Goal: Task Accomplishment & Management: Complete application form

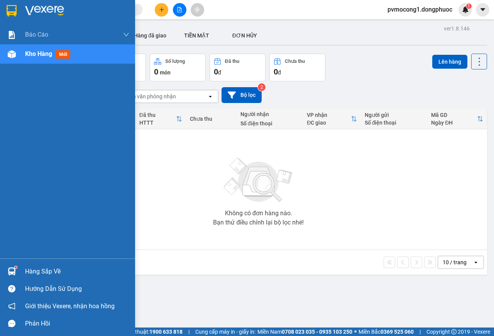
click at [46, 269] on div "Hàng sắp về" at bounding box center [77, 272] width 104 height 12
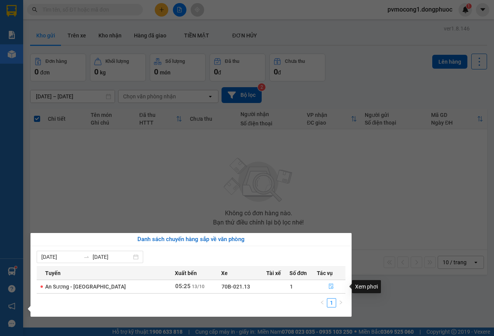
click at [330, 287] on icon "file-done" at bounding box center [330, 286] width 5 height 5
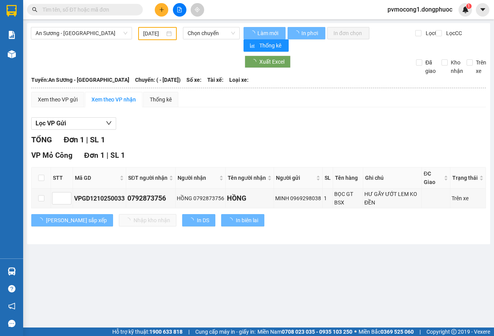
type input "[DATE]"
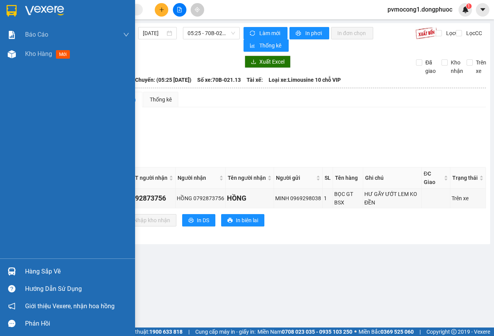
click at [37, 270] on div "Hàng sắp về" at bounding box center [77, 272] width 104 height 12
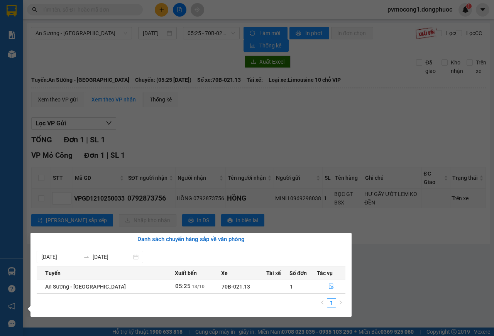
click at [410, 266] on section "Kết quả tìm kiếm ( 0 ) Bộ lọc No Data pvmocong1.dongphuoc 1 Báo cáo Mẫu 1: Báo …" at bounding box center [247, 168] width 494 height 336
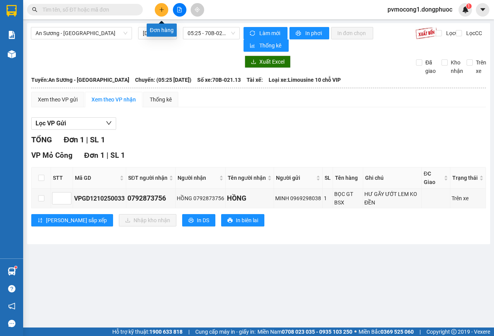
click at [162, 9] on icon "plus" at bounding box center [161, 9] width 5 height 5
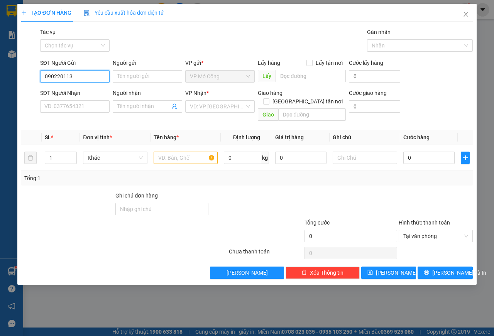
type input "0902201133"
click at [59, 90] on div "0902201133 - MỘC MIÊN" at bounding box center [75, 92] width 61 height 8
type input "MỘC MIÊN"
type input "0981167257"
type input "MẾN"
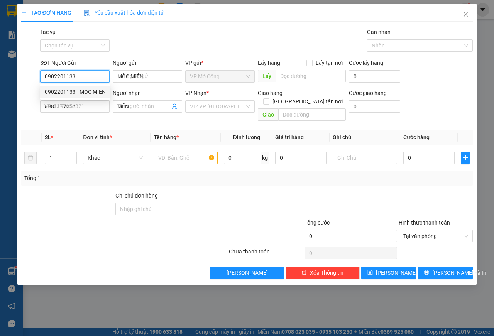
type input "30.000"
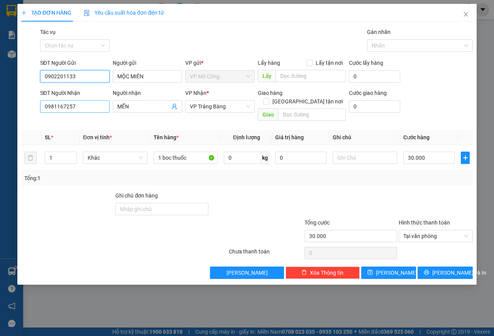
type input "0902201133"
drag, startPoint x: 84, startPoint y: 108, endPoint x: 9, endPoint y: 104, distance: 75.0
click at [9, 104] on div "TẠO ĐƠN HÀNG Yêu cầu xuất hóa đơn điện tử Transit Pickup Surcharge Ids Transit …" at bounding box center [247, 168] width 494 height 336
type input "0849681168"
drag, startPoint x: 106, startPoint y: 103, endPoint x: 99, endPoint y: 103, distance: 6.6
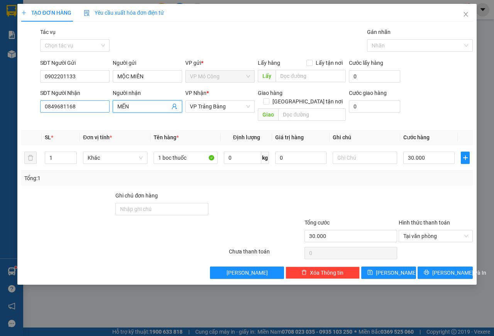
click at [99, 103] on div "SĐT Người Nhận 0849681168 Người nhận MẾN MẾN VP Nhận * VP Trảng Bàng Giao hàng …" at bounding box center [257, 107] width 436 height 36
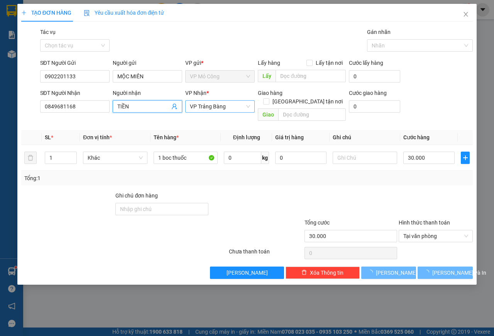
click at [235, 108] on span "VP Trảng Bàng" at bounding box center [220, 107] width 60 height 12
type input "TIỀN"
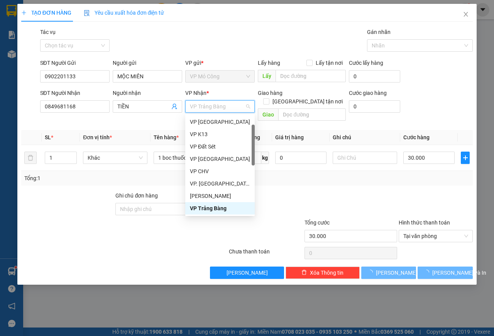
type input "Q"
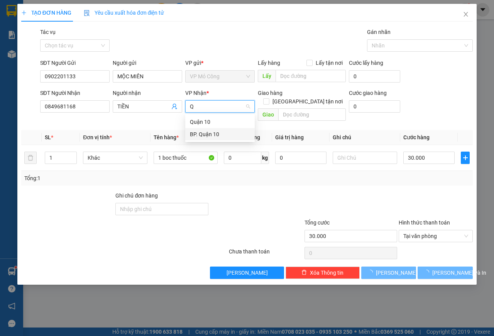
click at [214, 134] on div "BP. Quận 10" at bounding box center [220, 134] width 60 height 8
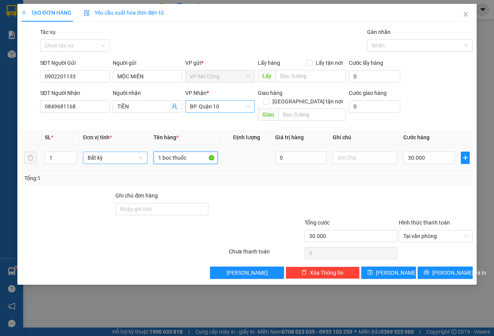
drag, startPoint x: 191, startPoint y: 149, endPoint x: 124, endPoint y: 150, distance: 67.2
click at [124, 150] on tr "1 Bất kỳ 1 boc thuốc 0 30.000" at bounding box center [247, 158] width 452 height 26
type input "1 THÙNG THỊT SỐNG + RAU CỦ"
click at [351, 152] on input "text" at bounding box center [365, 158] width 64 height 12
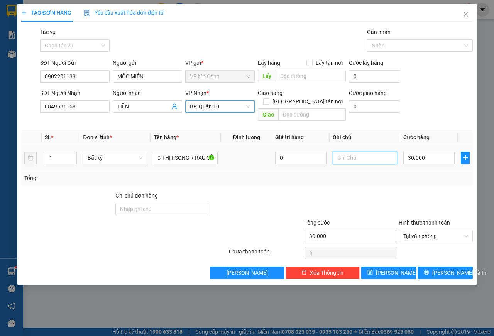
scroll to position [0, 0]
type input "KNP, HƯ K ĐỀN"
click at [431, 152] on input "30.000" at bounding box center [428, 158] width 51 height 12
type input "1"
type input "11"
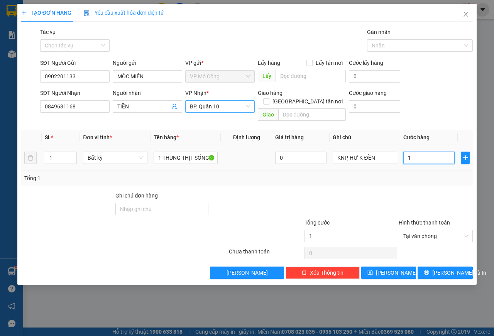
type input "11"
type input "110"
type input "1.100"
type input "11.000"
type input "110.000"
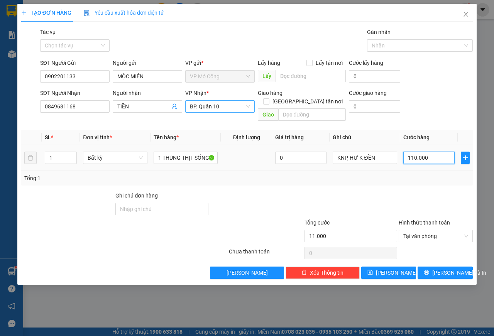
type input "110.000"
click at [448, 269] on span "[PERSON_NAME] và In" at bounding box center [459, 273] width 54 height 8
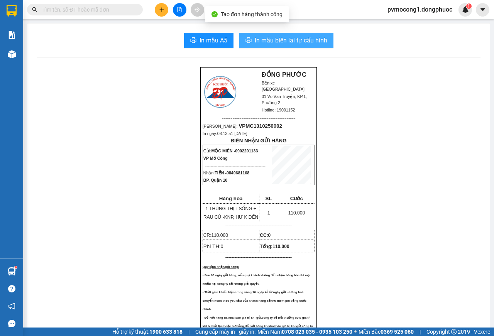
click at [279, 38] on span "In mẫu biên lai tự cấu hình" at bounding box center [291, 41] width 73 height 10
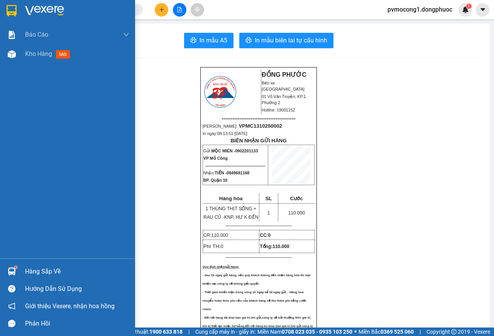
click at [4, 9] on div at bounding box center [67, 12] width 135 height 25
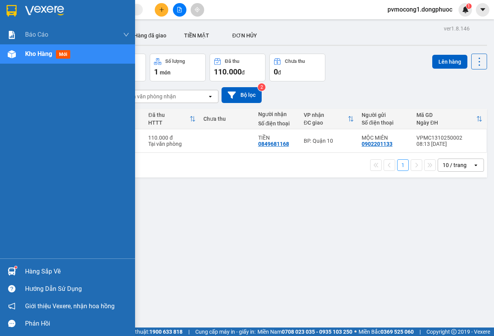
click at [13, 6] on img at bounding box center [12, 11] width 10 height 12
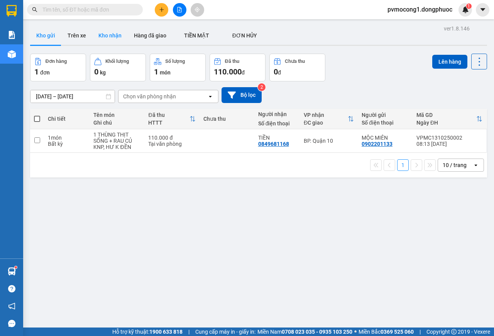
click at [115, 38] on button "Kho nhận" at bounding box center [110, 35] width 36 height 19
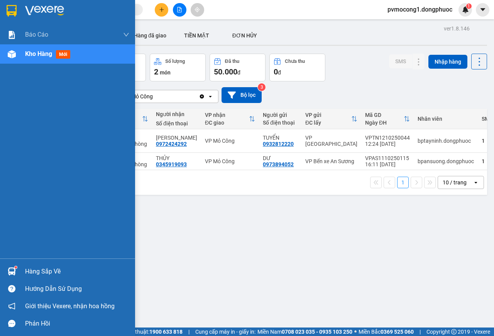
click at [37, 266] on div "Hàng sắp về" at bounding box center [77, 272] width 104 height 12
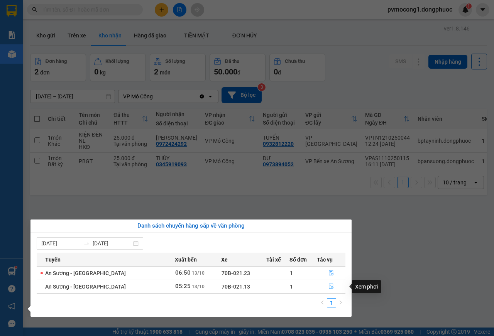
click at [328, 288] on icon "file-done" at bounding box center [330, 286] width 5 height 5
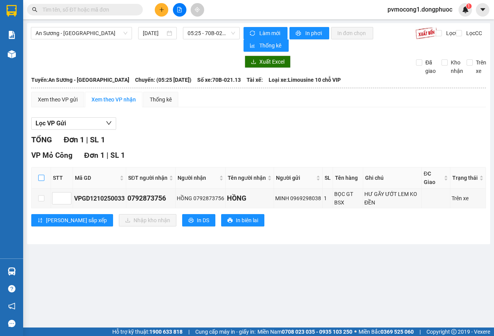
click at [39, 177] on input "checkbox" at bounding box center [41, 178] width 6 height 6
checkbox input "true"
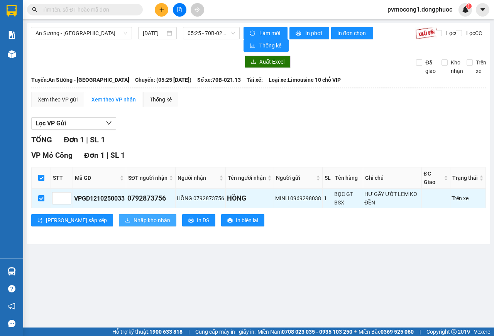
click at [134, 221] on span "Nhập kho nhận" at bounding box center [152, 220] width 37 height 8
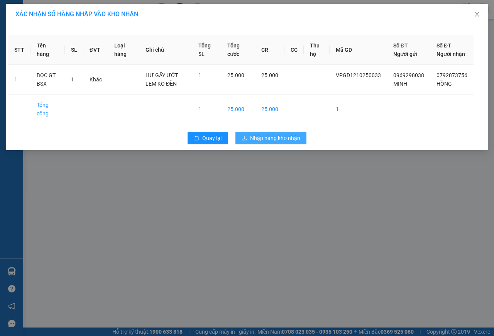
click at [275, 142] on span "Nhập hàng kho nhận" at bounding box center [275, 138] width 50 height 8
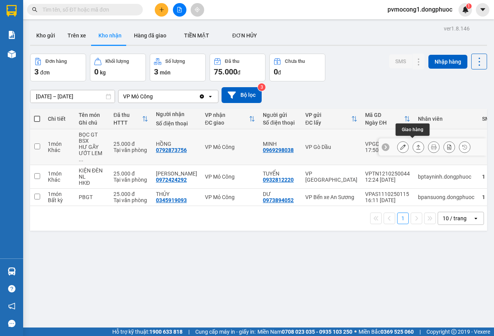
click at [416, 145] on icon at bounding box center [418, 146] width 5 height 5
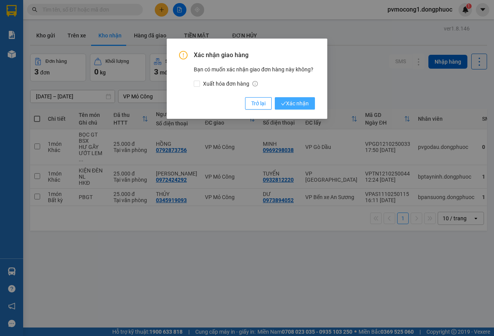
click at [303, 103] on span "Xác nhận" at bounding box center [295, 103] width 28 height 8
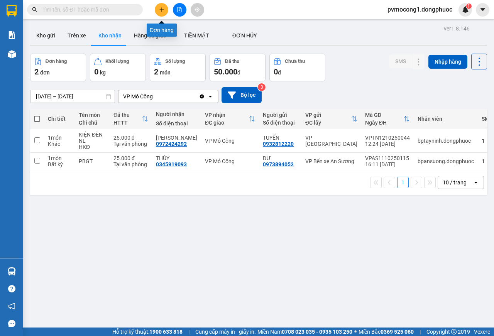
click at [165, 5] on button at bounding box center [162, 10] width 14 height 14
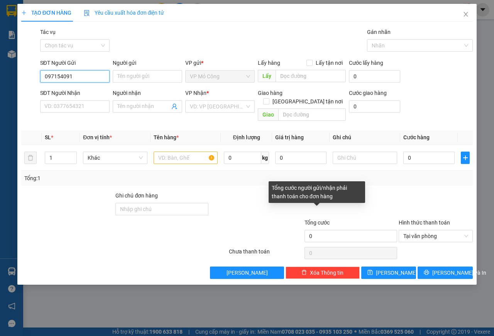
type input "0971540911"
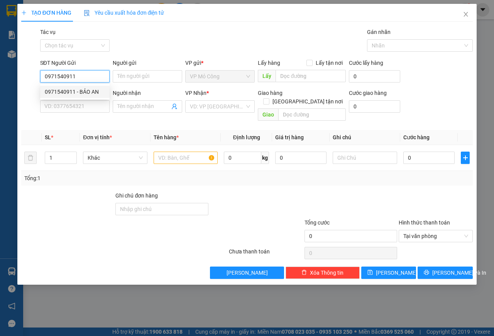
click at [63, 88] on div "0971540911 - BẢO AN" at bounding box center [75, 92] width 60 height 8
type input "BẢO AN"
type input "0383703055"
type input "CHỊ [PERSON_NAME]"
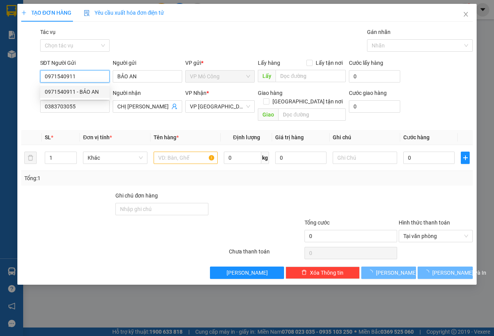
type input "20.000"
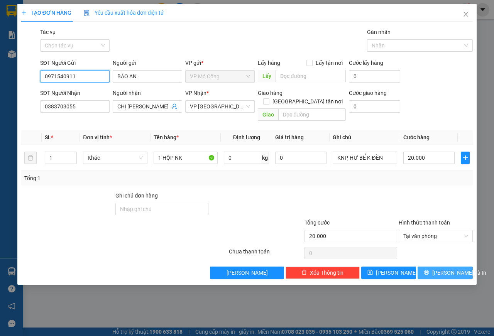
type input "0971540911"
click at [453, 269] on span "[PERSON_NAME] và In" at bounding box center [459, 273] width 54 height 8
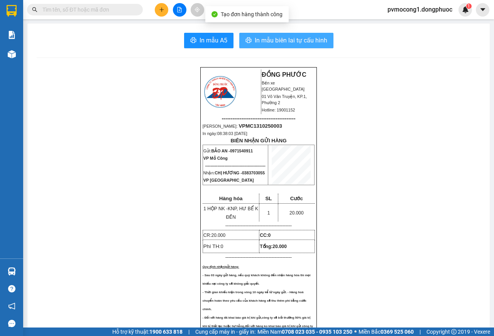
click at [288, 43] on span "In mẫu biên lai tự cấu hình" at bounding box center [291, 41] width 73 height 10
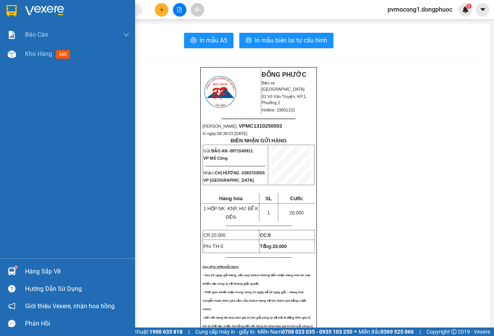
click at [34, 271] on div "Hàng sắp về" at bounding box center [77, 272] width 104 height 12
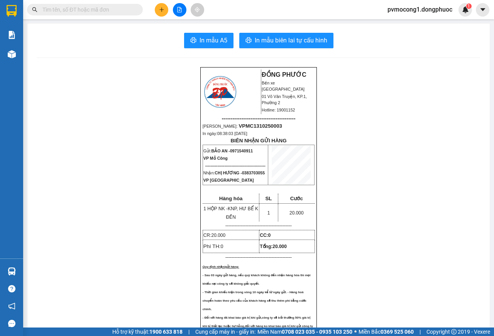
click at [73, 190] on section "Kết quả tìm kiếm ( 0 ) Bộ lọc No Data pvmocong1.dongphuoc 1 Báo cáo Mẫu 1: Báo …" at bounding box center [247, 168] width 494 height 336
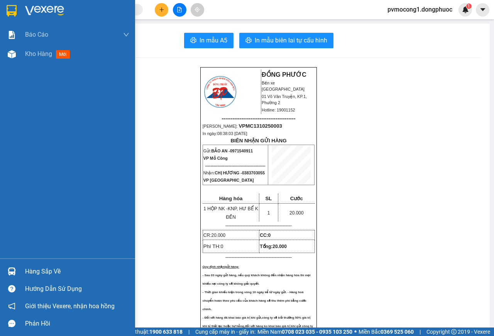
click at [3, 8] on div at bounding box center [67, 12] width 135 height 25
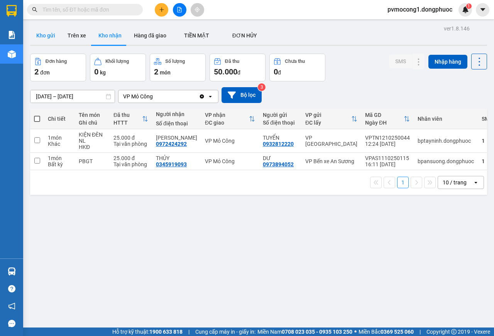
click at [50, 31] on button "Kho gửi" at bounding box center [45, 35] width 31 height 19
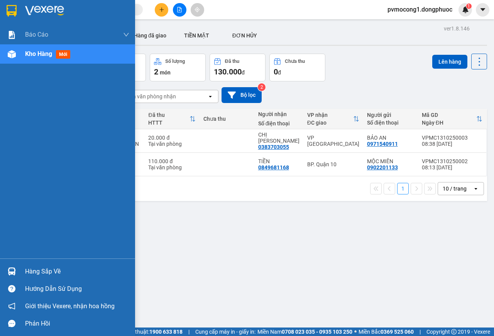
click at [42, 269] on div "Hàng sắp về" at bounding box center [77, 272] width 104 height 12
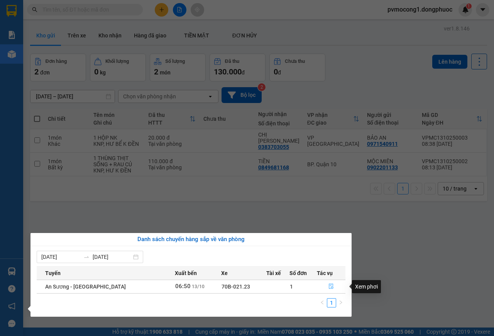
click at [328, 288] on icon "file-done" at bounding box center [330, 286] width 5 height 5
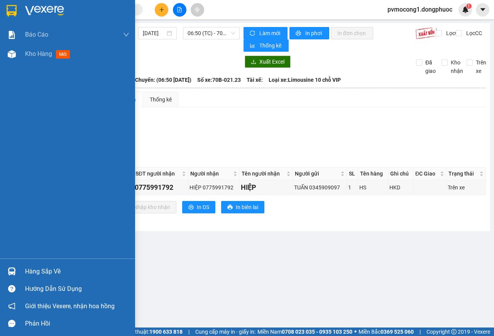
click at [10, 10] on img at bounding box center [12, 11] width 10 height 12
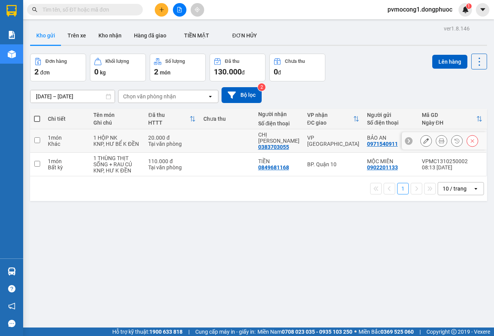
click at [37, 137] on input "checkbox" at bounding box center [37, 140] width 6 height 6
checkbox input "true"
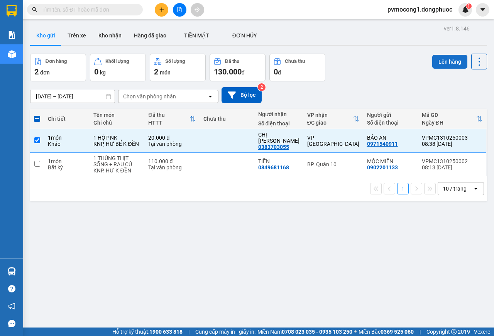
click at [443, 65] on button "Lên hàng" at bounding box center [449, 62] width 35 height 14
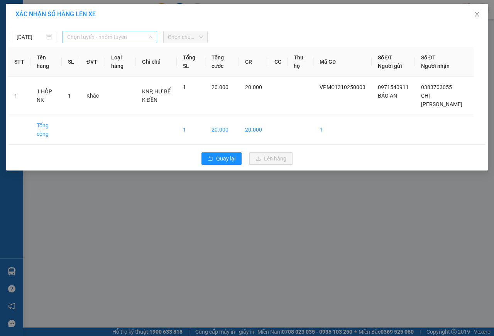
click at [93, 34] on span "Chọn tuyến - nhóm tuyến" at bounding box center [109, 37] width 85 height 12
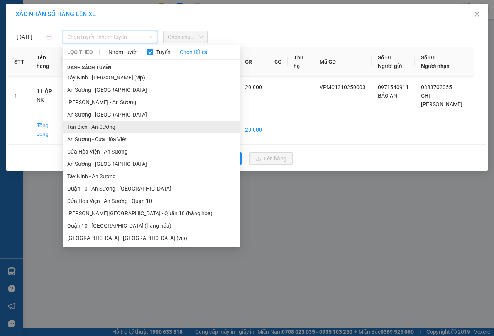
click at [76, 128] on li "Tân Biên - An Sương" at bounding box center [152, 127] width 178 height 12
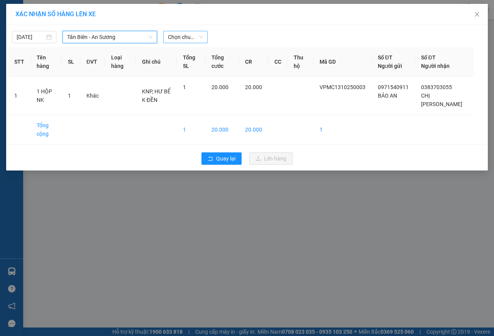
click at [175, 38] on span "Chọn chuyến" at bounding box center [185, 37] width 35 height 12
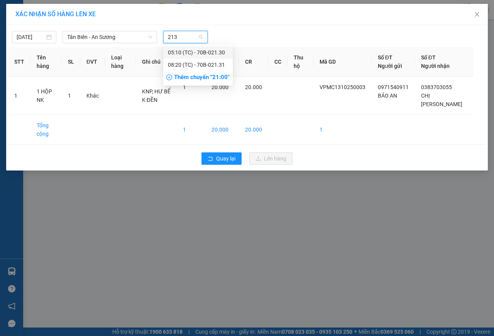
type input "2131"
click at [217, 53] on div "08:20 (TC) - 70B-021.31" at bounding box center [198, 52] width 60 height 8
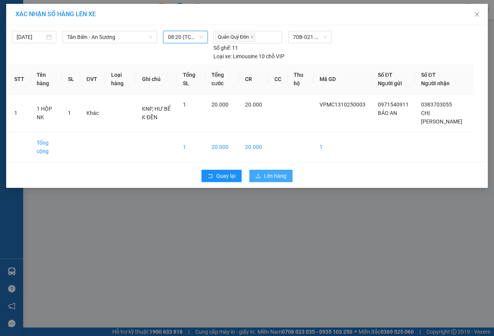
click at [276, 178] on span "Lên hàng" at bounding box center [275, 176] width 22 height 8
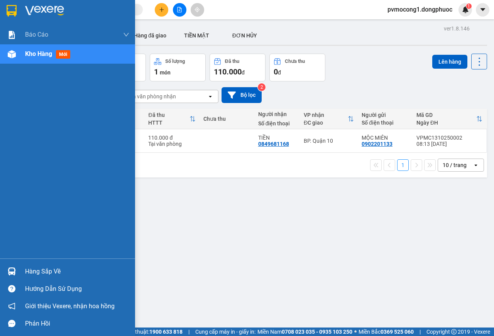
click at [10, 10] on img at bounding box center [12, 11] width 10 height 12
click at [29, 271] on div "Hàng sắp về" at bounding box center [77, 272] width 104 height 12
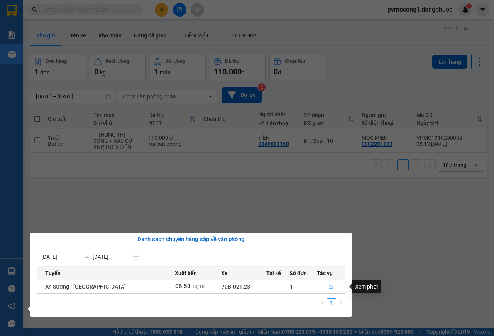
click at [330, 286] on icon "file-done" at bounding box center [330, 286] width 5 height 5
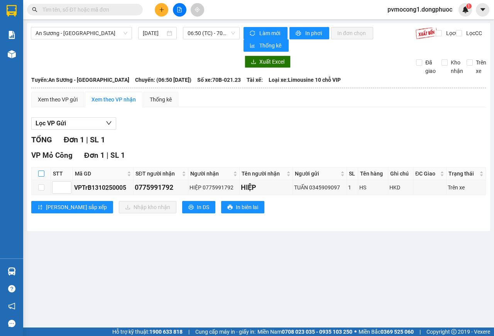
click at [39, 173] on input "checkbox" at bounding box center [41, 174] width 6 height 6
checkbox input "true"
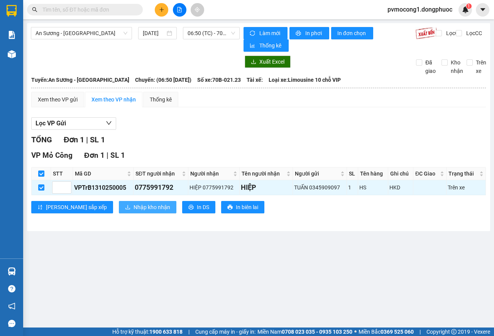
click at [134, 208] on span "Nhập kho nhận" at bounding box center [152, 207] width 37 height 8
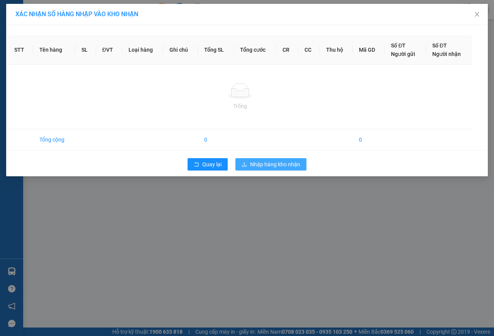
click at [276, 164] on div "XÁC NHẬN SỐ HÀNG NHẬP VÀO KHO NHẬN STT Tên hàng SL ĐVT Loại hàng Ghi chú Tổng S…" at bounding box center [247, 168] width 494 height 336
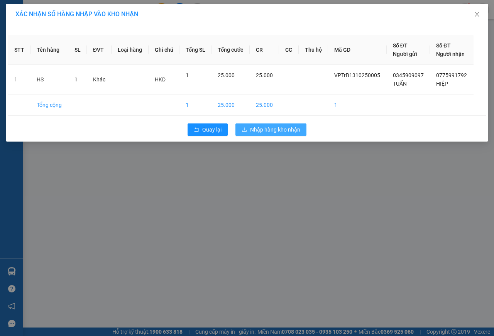
click at [267, 128] on span "Nhập hàng kho nhận" at bounding box center [275, 129] width 50 height 8
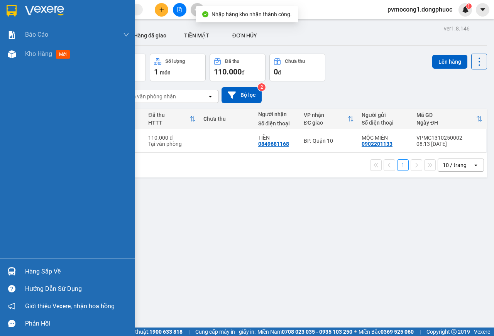
click at [44, 272] on div "Hàng sắp về" at bounding box center [77, 272] width 104 height 12
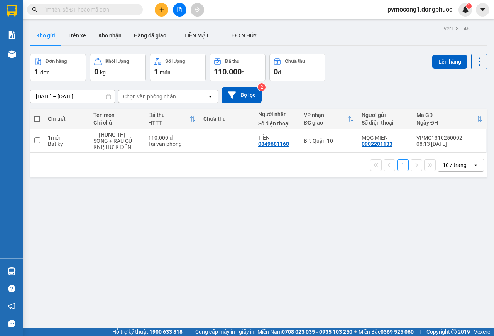
click at [382, 246] on section "Kết quả tìm kiếm ( 0 ) Bộ lọc No Data pvmocong1.dongphuoc 1 Báo cáo Mẫu 1: Báo …" at bounding box center [247, 168] width 494 height 336
click at [106, 30] on button "Kho nhận" at bounding box center [110, 35] width 36 height 19
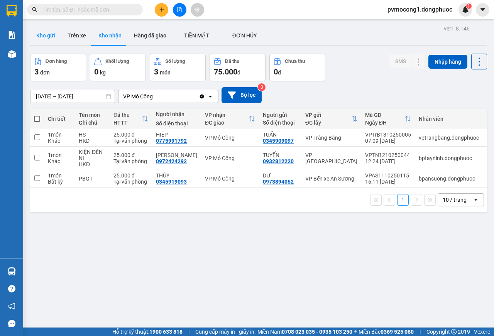
click at [46, 32] on button "Kho gửi" at bounding box center [45, 35] width 31 height 19
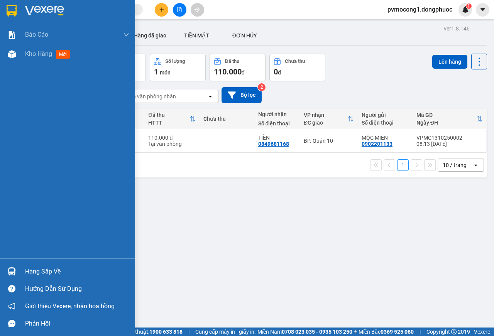
click at [36, 272] on div "Hàng sắp về" at bounding box center [77, 272] width 104 height 12
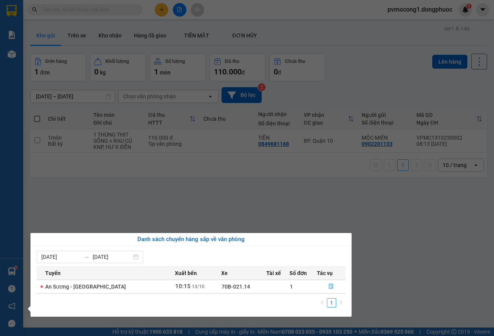
click at [456, 257] on section "Kết quả tìm kiếm ( 0 ) Bộ lọc No Data pvmocong1.dongphuoc 1 Báo cáo Mẫu 1: Báo …" at bounding box center [247, 168] width 494 height 336
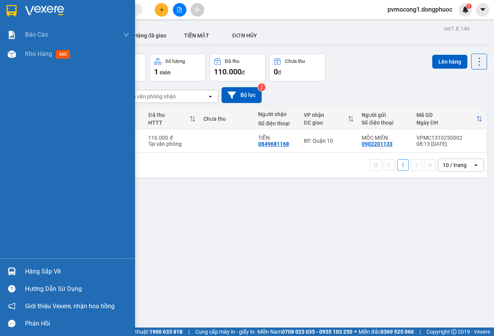
click at [37, 271] on div "Hàng sắp về" at bounding box center [77, 272] width 104 height 12
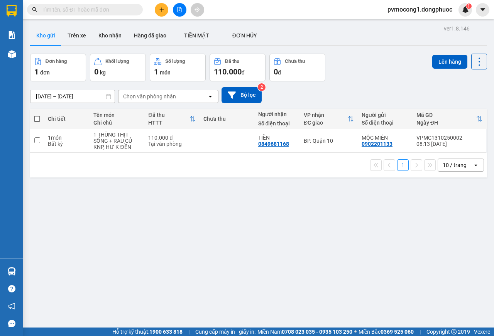
click at [397, 250] on section "Kết quả tìm kiếm ( 0 ) Bộ lọc No Data pvmocong1.dongphuoc 1 Báo cáo Mẫu 1: Báo …" at bounding box center [247, 168] width 494 height 336
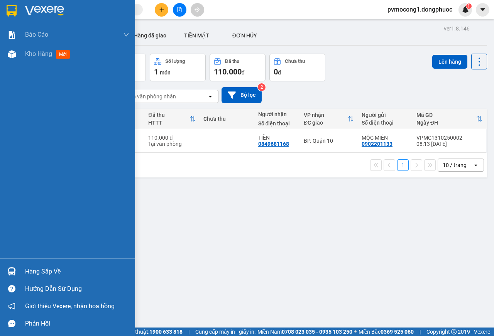
click at [35, 271] on div "Hàng sắp về" at bounding box center [77, 272] width 104 height 12
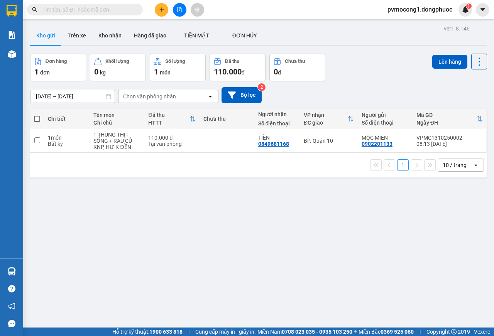
drag, startPoint x: 457, startPoint y: 242, endPoint x: 227, endPoint y: 287, distance: 233.6
click at [455, 242] on section "Kết quả tìm kiếm ( 0 ) Bộ lọc No Data pvmocong1.dongphuoc 1 Báo cáo Mẫu 1: Báo …" at bounding box center [247, 168] width 494 height 336
click at [106, 34] on button "Kho nhận" at bounding box center [110, 35] width 36 height 19
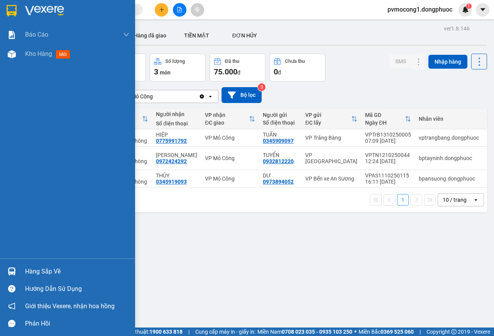
click at [4, 7] on div at bounding box center [67, 12] width 135 height 25
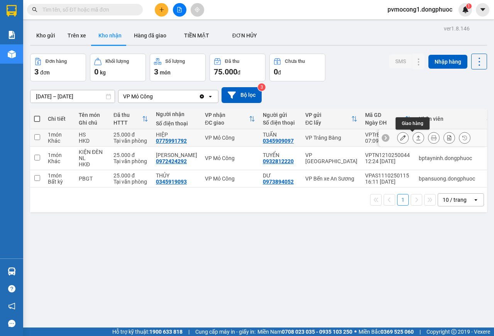
click at [416, 138] on icon at bounding box center [418, 137] width 5 height 5
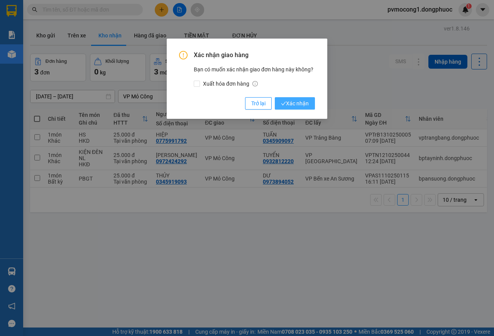
click at [303, 105] on span "Xác nhận" at bounding box center [295, 103] width 28 height 8
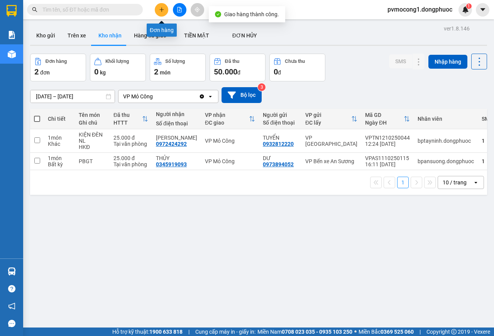
click at [159, 9] on icon "plus" at bounding box center [161, 9] width 5 height 5
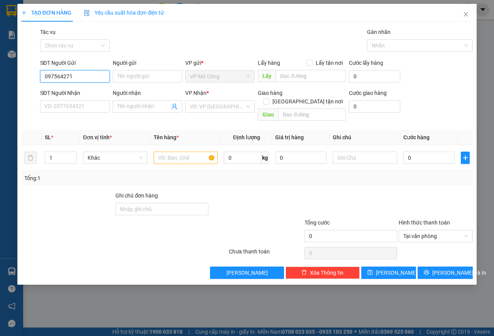
type input "0975642719"
click at [69, 90] on div "0975642719 - NK BẢO AN" at bounding box center [76, 92] width 63 height 8
type input "NK BẢO AN"
type input "0976290978"
type input "HẠNH LABO"
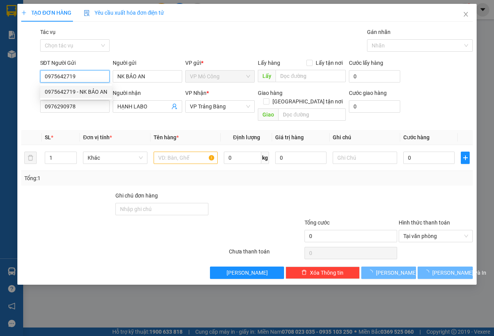
type input "25.000"
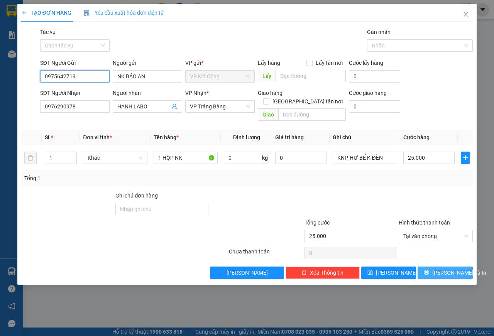
type input "0975642719"
click at [452, 269] on span "[PERSON_NAME] và In" at bounding box center [459, 273] width 54 height 8
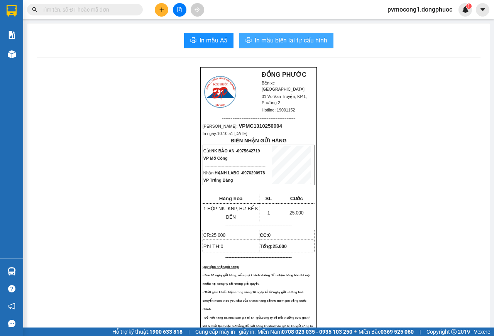
click at [288, 44] on span "In mẫu biên lai tự cấu hình" at bounding box center [291, 41] width 73 height 10
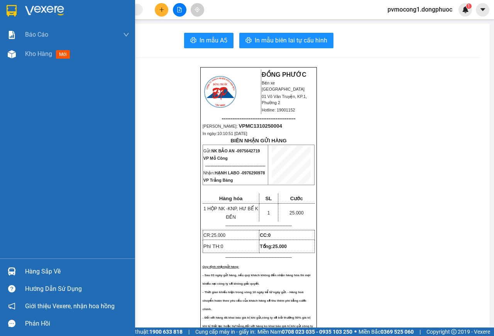
click at [14, 7] on img at bounding box center [12, 11] width 10 height 12
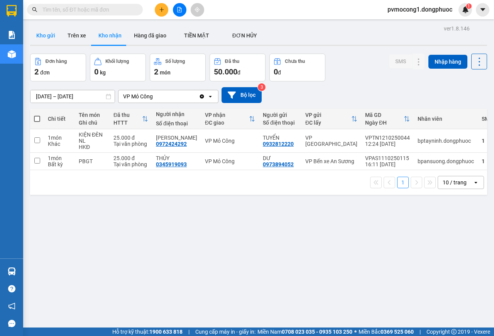
click at [43, 32] on button "Kho gửi" at bounding box center [45, 35] width 31 height 19
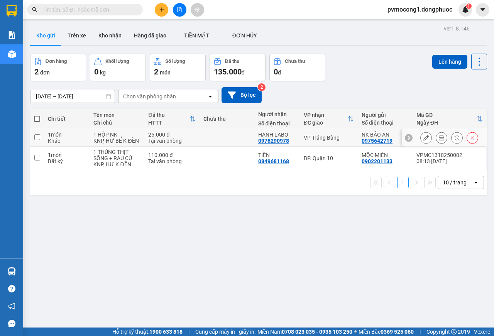
click at [37, 135] on input "checkbox" at bounding box center [37, 137] width 6 height 6
checkbox input "true"
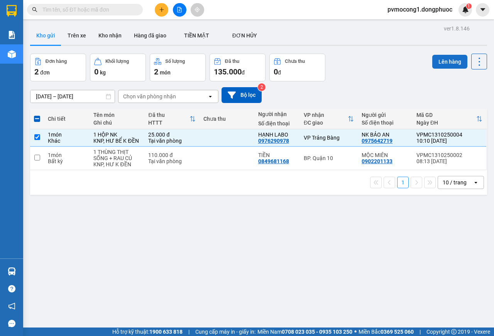
click at [439, 62] on button "Lên hàng" at bounding box center [449, 62] width 35 height 14
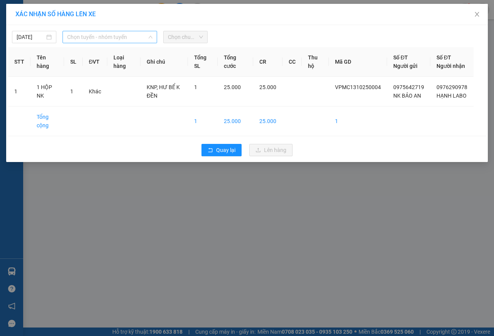
click at [103, 37] on span "Chọn tuyến - nhóm tuyến" at bounding box center [109, 37] width 85 height 12
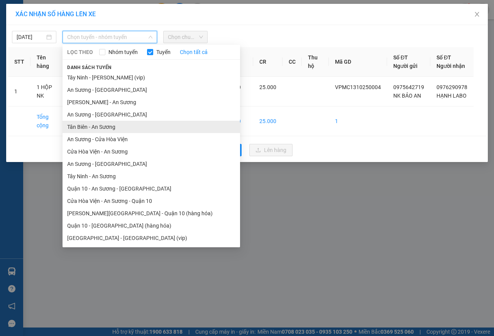
click at [80, 127] on li "Tân Biên - An Sương" at bounding box center [152, 127] width 178 height 12
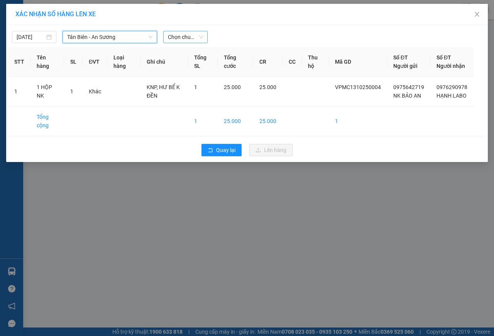
click at [176, 39] on span "Chọn chuyến" at bounding box center [185, 37] width 35 height 12
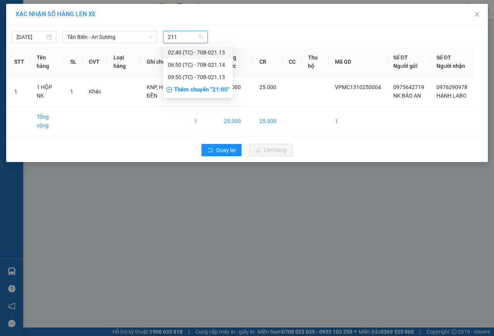
type input "2113"
click at [208, 64] on div "09:50 (TC) - 70B-021.13" at bounding box center [198, 65] width 60 height 8
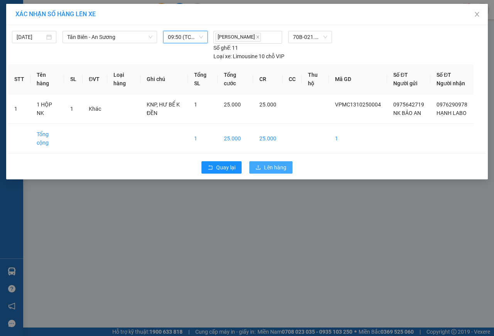
click at [279, 172] on span "Lên hàng" at bounding box center [275, 167] width 22 height 8
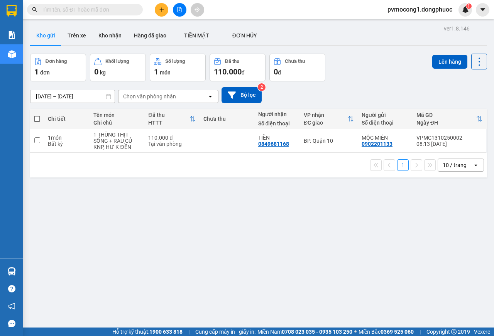
click at [36, 118] on span at bounding box center [37, 119] width 6 height 6
click at [37, 115] on input "checkbox" at bounding box center [37, 115] width 0 height 0
checkbox input "true"
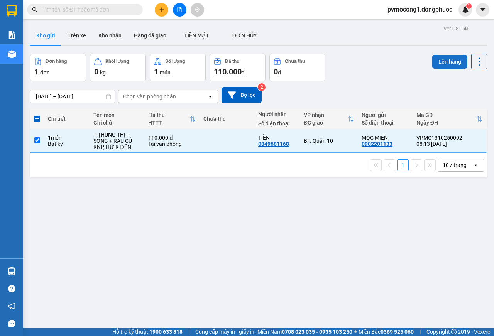
click at [439, 61] on button "Lên hàng" at bounding box center [449, 62] width 35 height 14
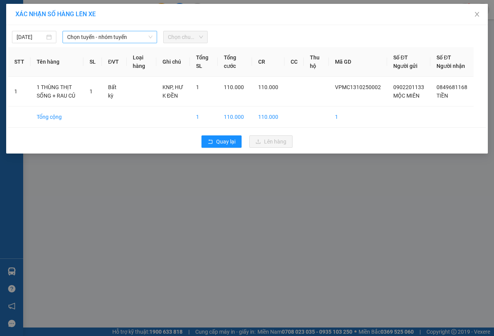
click at [77, 35] on span "Chọn tuyến - nhóm tuyến" at bounding box center [109, 37] width 85 height 12
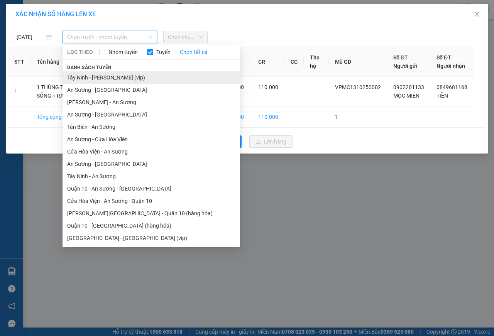
click at [100, 76] on li "Tây Ninh - [PERSON_NAME] (vip)" at bounding box center [152, 77] width 178 height 12
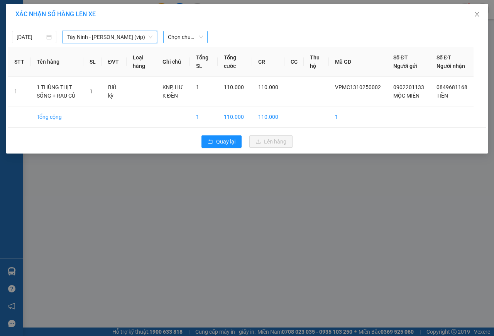
click at [191, 35] on span "Chọn chuyến" at bounding box center [185, 37] width 35 height 12
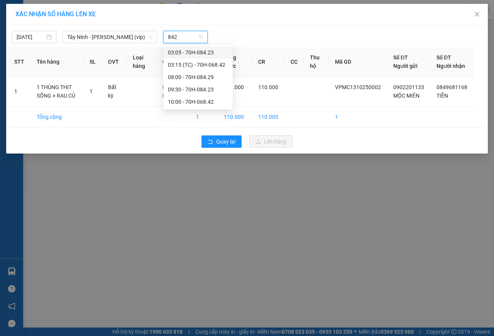
type input "8423"
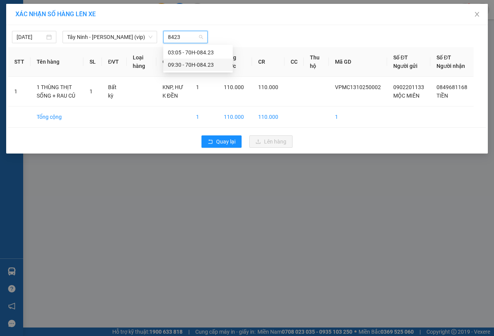
click at [177, 66] on div "09:30 - 70H-084.23" at bounding box center [198, 65] width 60 height 8
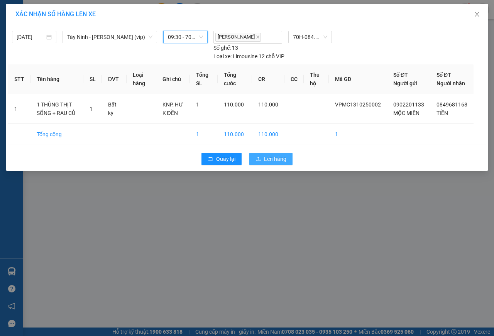
click at [279, 163] on span "Lên hàng" at bounding box center [275, 159] width 22 height 8
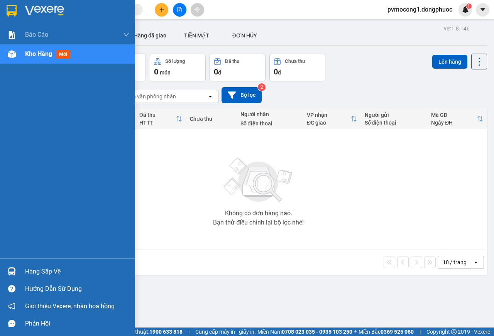
click at [42, 270] on div "Hàng sắp về" at bounding box center [77, 272] width 104 height 12
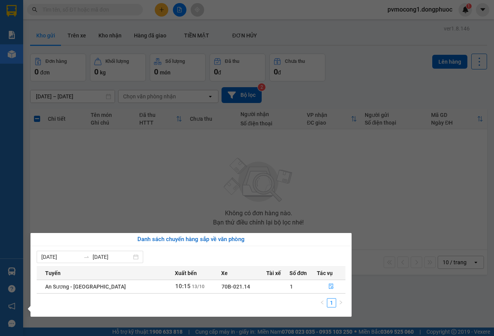
click at [145, 186] on section "Kết quả tìm kiếm ( 0 ) Bộ lọc No Data pvmocong1.dongphuoc 1 Báo cáo Mẫu 1: Báo …" at bounding box center [247, 168] width 494 height 336
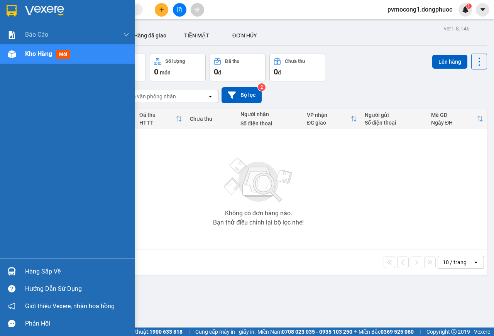
click at [43, 269] on div "Hàng sắp về" at bounding box center [77, 272] width 104 height 12
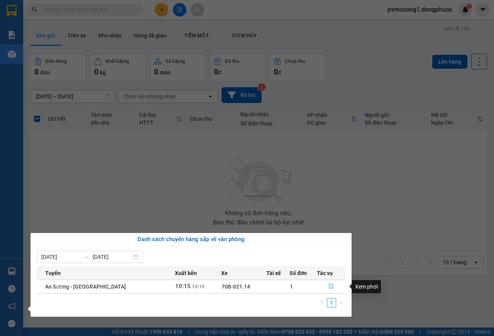
click at [328, 287] on icon "file-done" at bounding box center [330, 286] width 5 height 5
